Goal: Find specific page/section: Find specific page/section

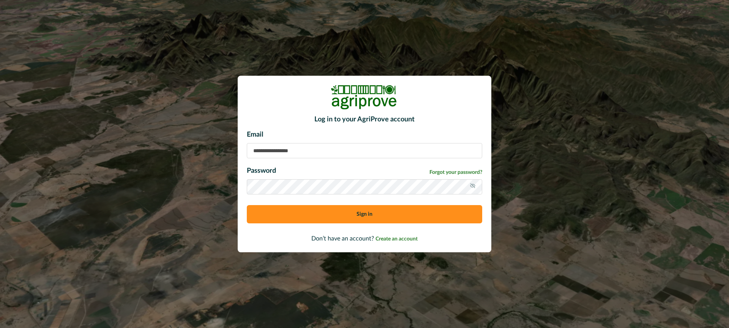
click at [279, 150] on input at bounding box center [365, 150] width 236 height 15
type input "**********"
click at [308, 213] on button "Sign in" at bounding box center [365, 214] width 236 height 18
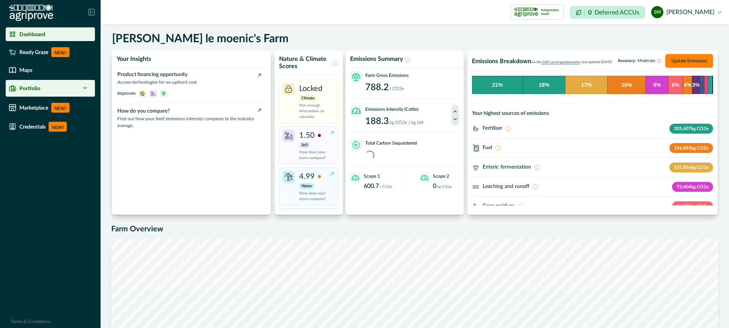
click at [85, 88] on polyline at bounding box center [85, 88] width 3 height 2
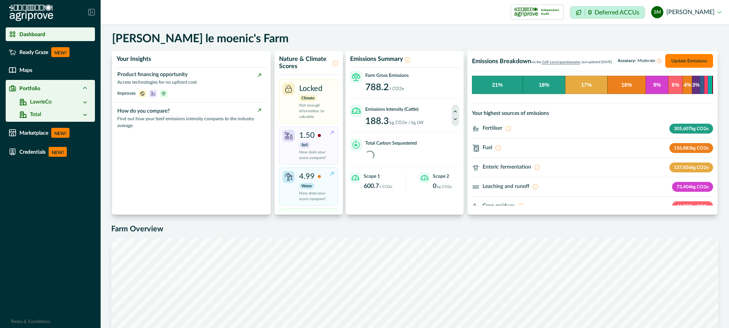
click at [85, 114] on icon at bounding box center [85, 115] width 6 height 6
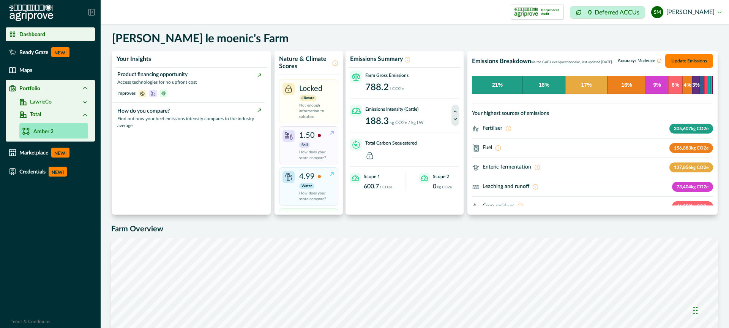
click at [51, 133] on p "Amber 2" at bounding box center [43, 132] width 20 height 8
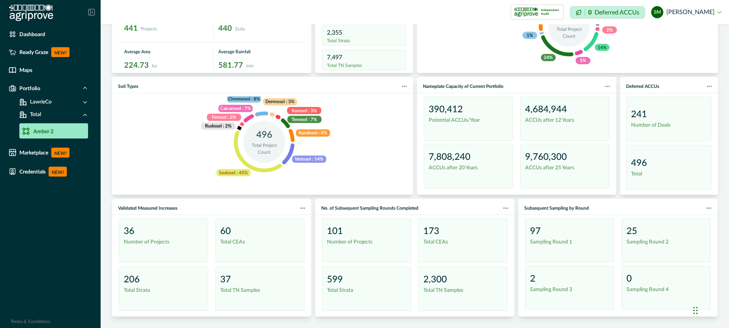
scroll to position [274, 0]
